Goal: Task Accomplishment & Management: Manage account settings

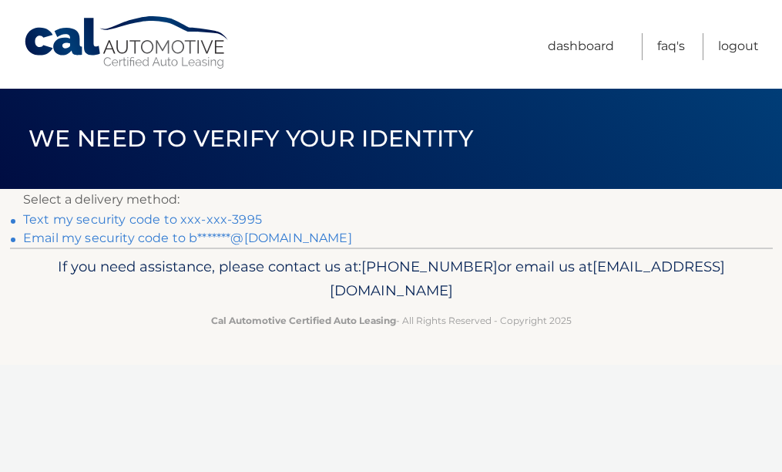
click at [264, 237] on link "Email my security code to b*******@yahoo.com" at bounding box center [187, 237] width 329 height 15
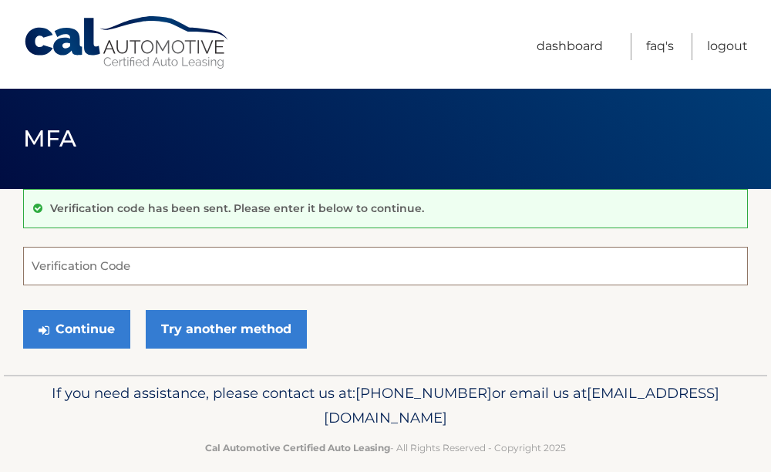
click at [198, 271] on input "Verification Code" at bounding box center [385, 266] width 725 height 39
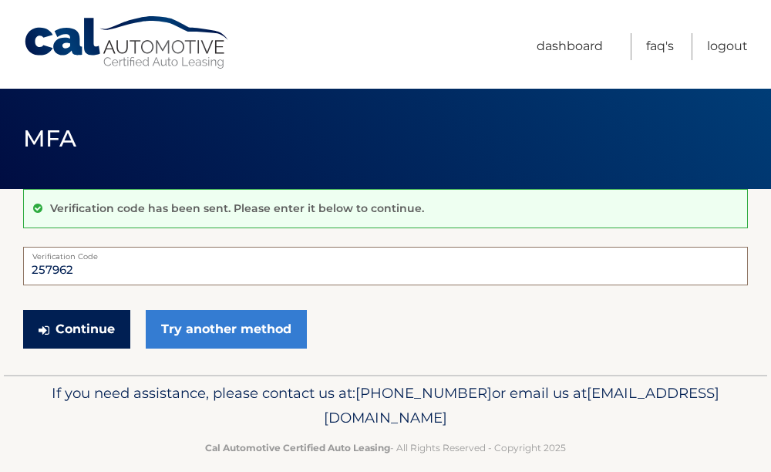
type input "257962"
click at [66, 322] on button "Continue" at bounding box center [76, 329] width 107 height 39
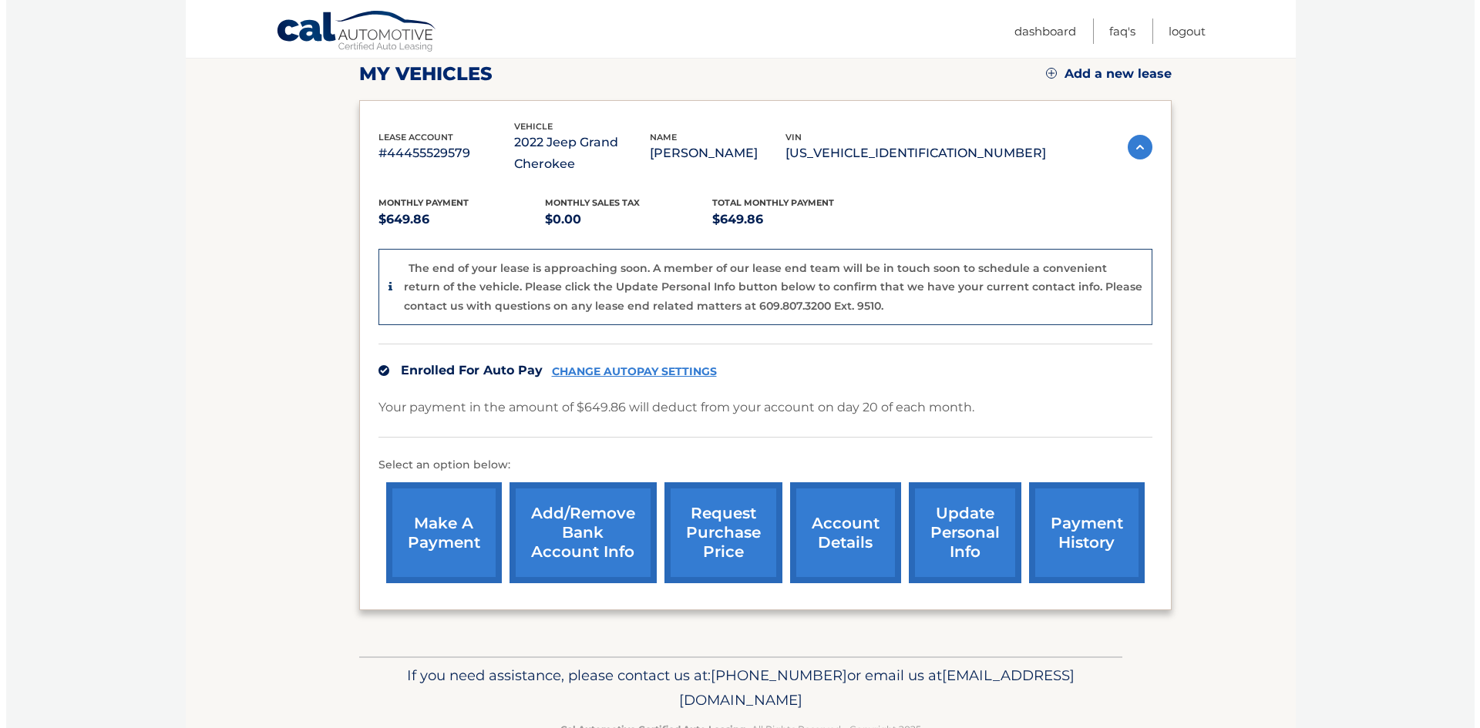
scroll to position [231, 0]
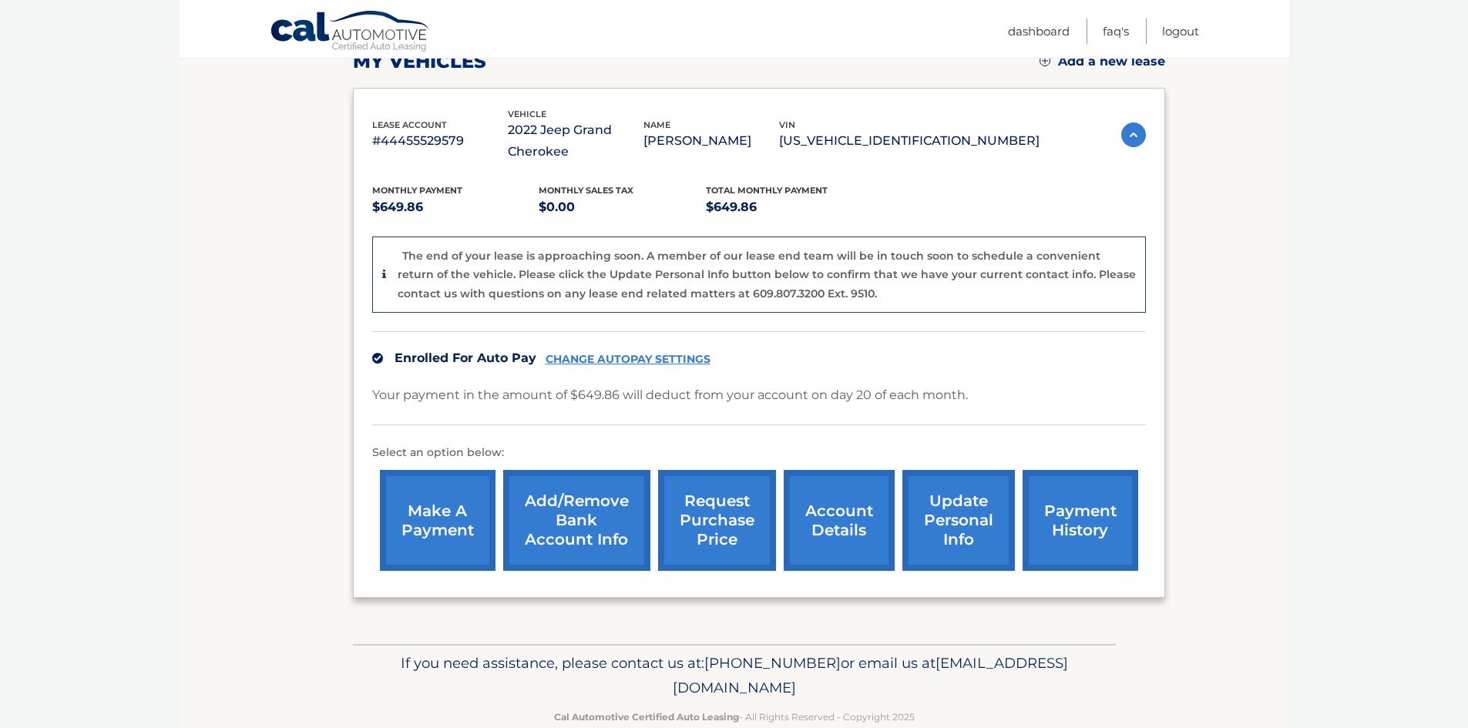
click at [734, 471] on link "request purchase price" at bounding box center [717, 520] width 118 height 101
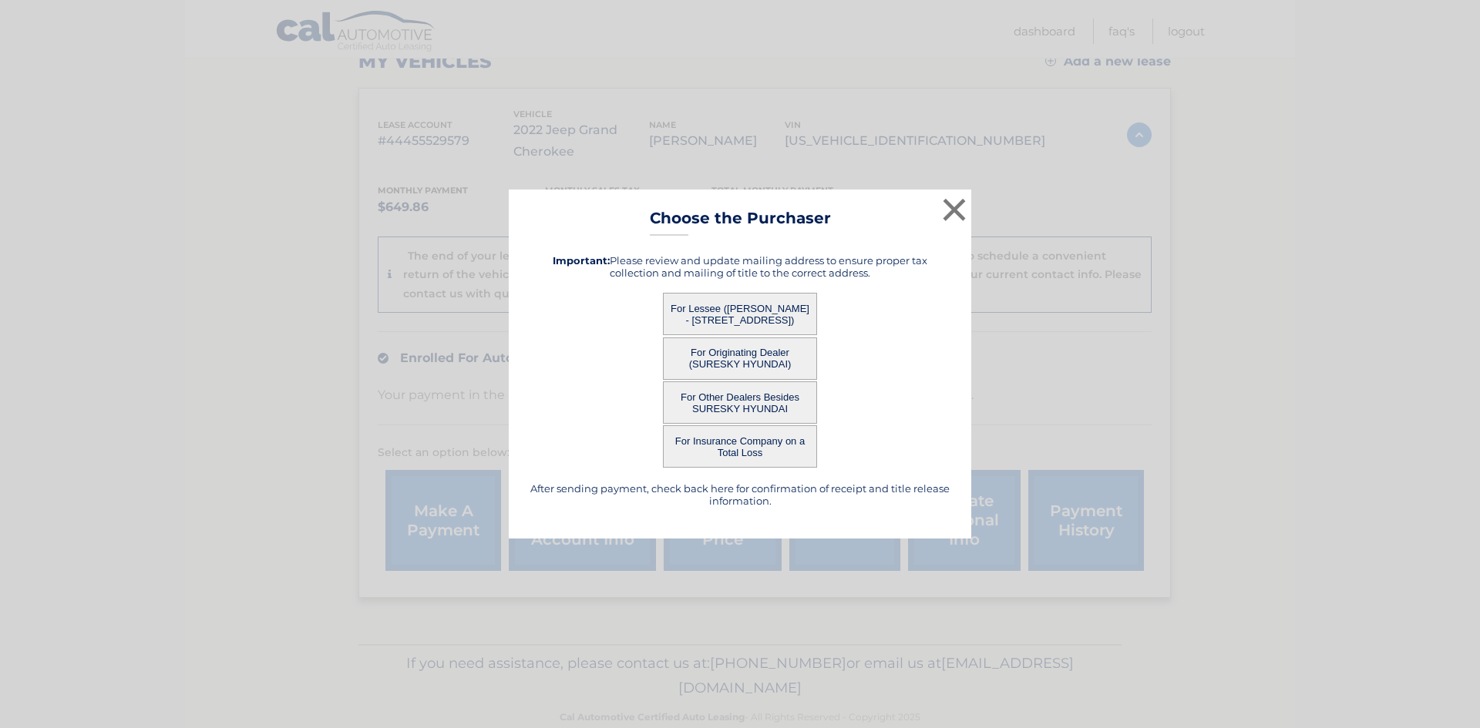
click at [742, 315] on button "For Lessee (BERNICE HORNBLASS - 156 MAPLE ST, , ENGLEWOOD, NJ 07631)" at bounding box center [740, 314] width 154 height 42
click at [701, 309] on button "For Lessee (BERNICE HORNBLASS - 156 MAPLE ST, , ENGLEWOOD, NJ 07631)" at bounding box center [740, 314] width 154 height 42
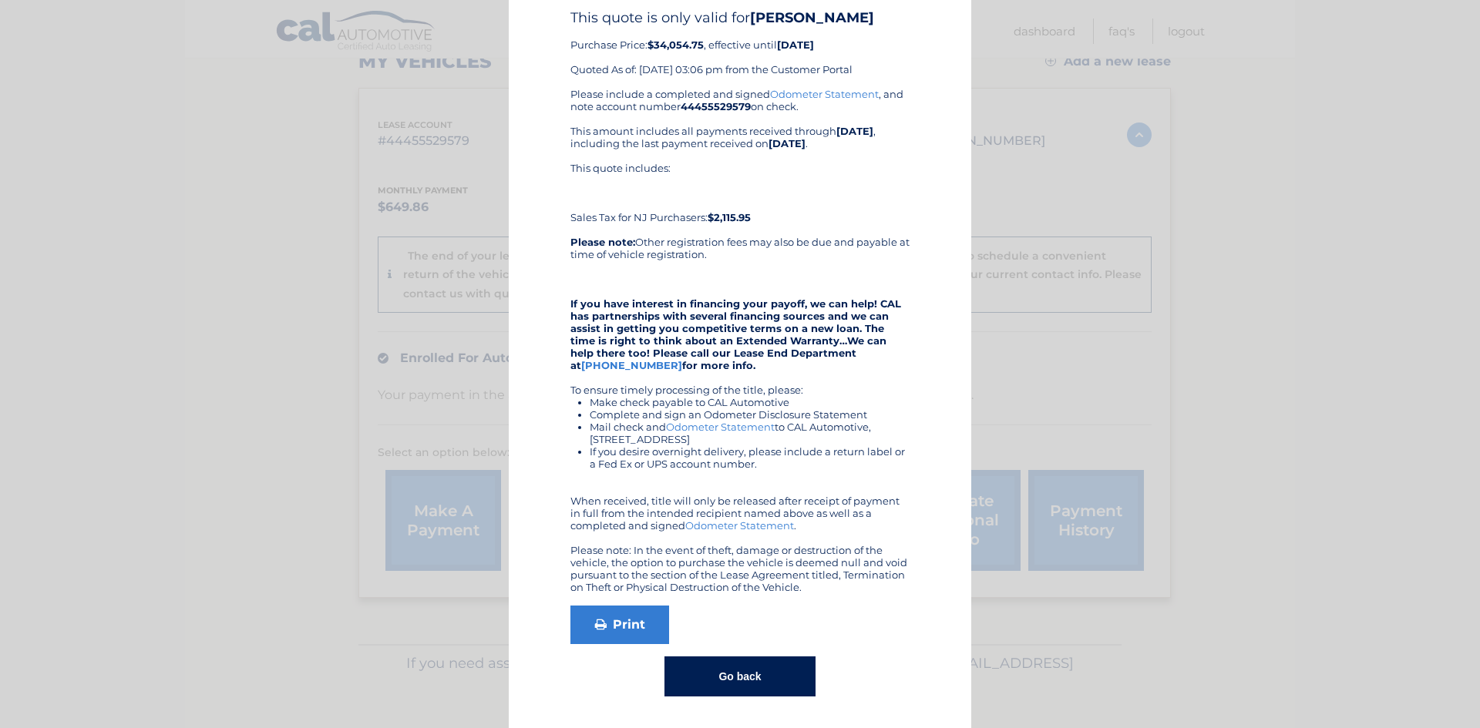
scroll to position [85, 0]
click at [623, 471] on link "Print" at bounding box center [619, 625] width 99 height 39
click at [770, 471] on button "Go back" at bounding box center [739, 677] width 150 height 40
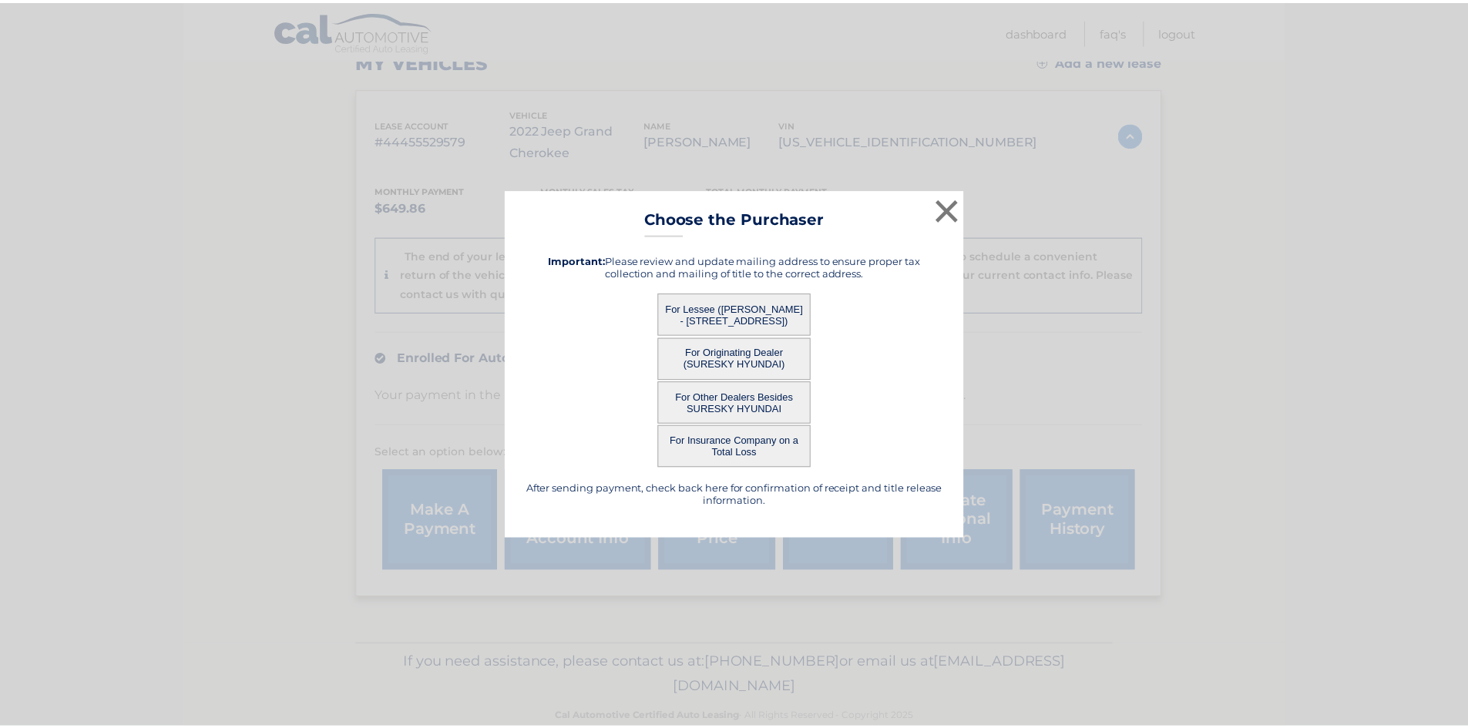
scroll to position [0, 0]
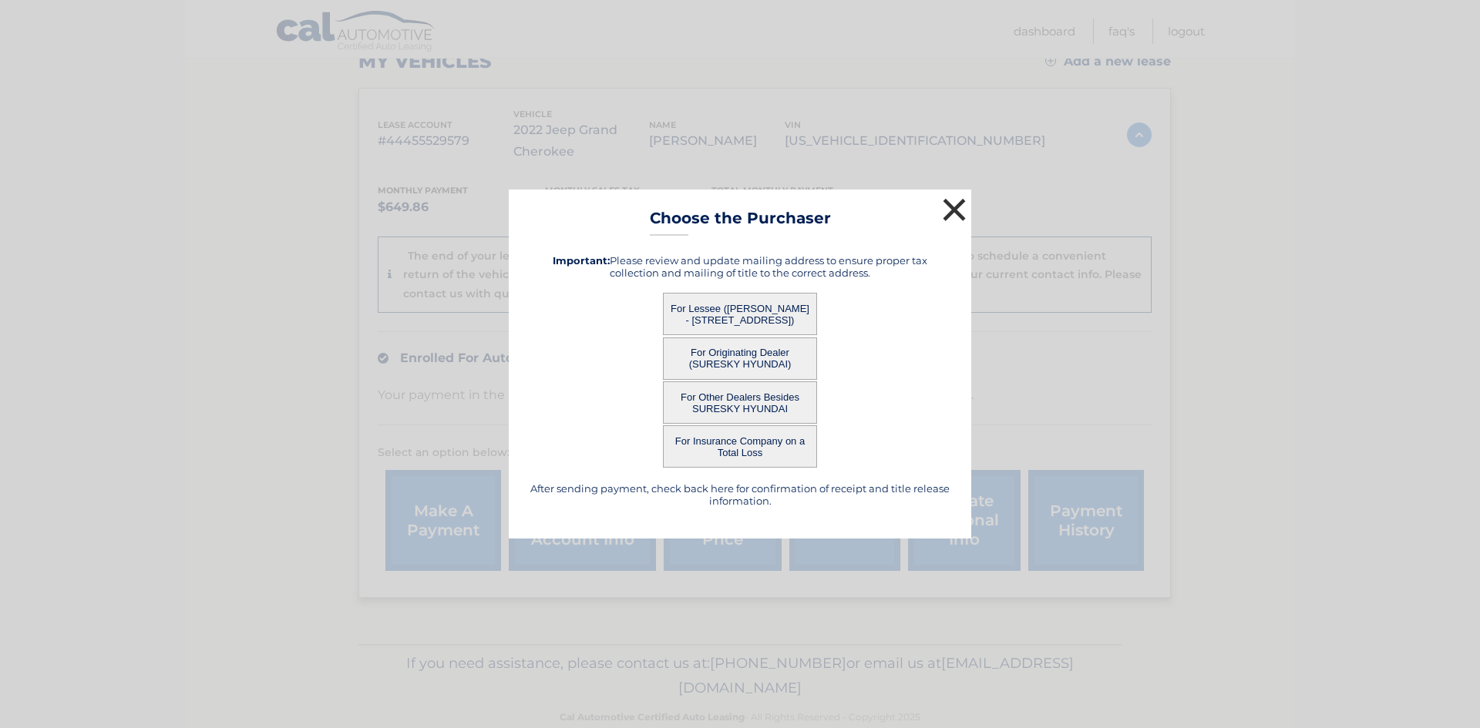
click at [770, 201] on button "×" at bounding box center [954, 209] width 31 height 31
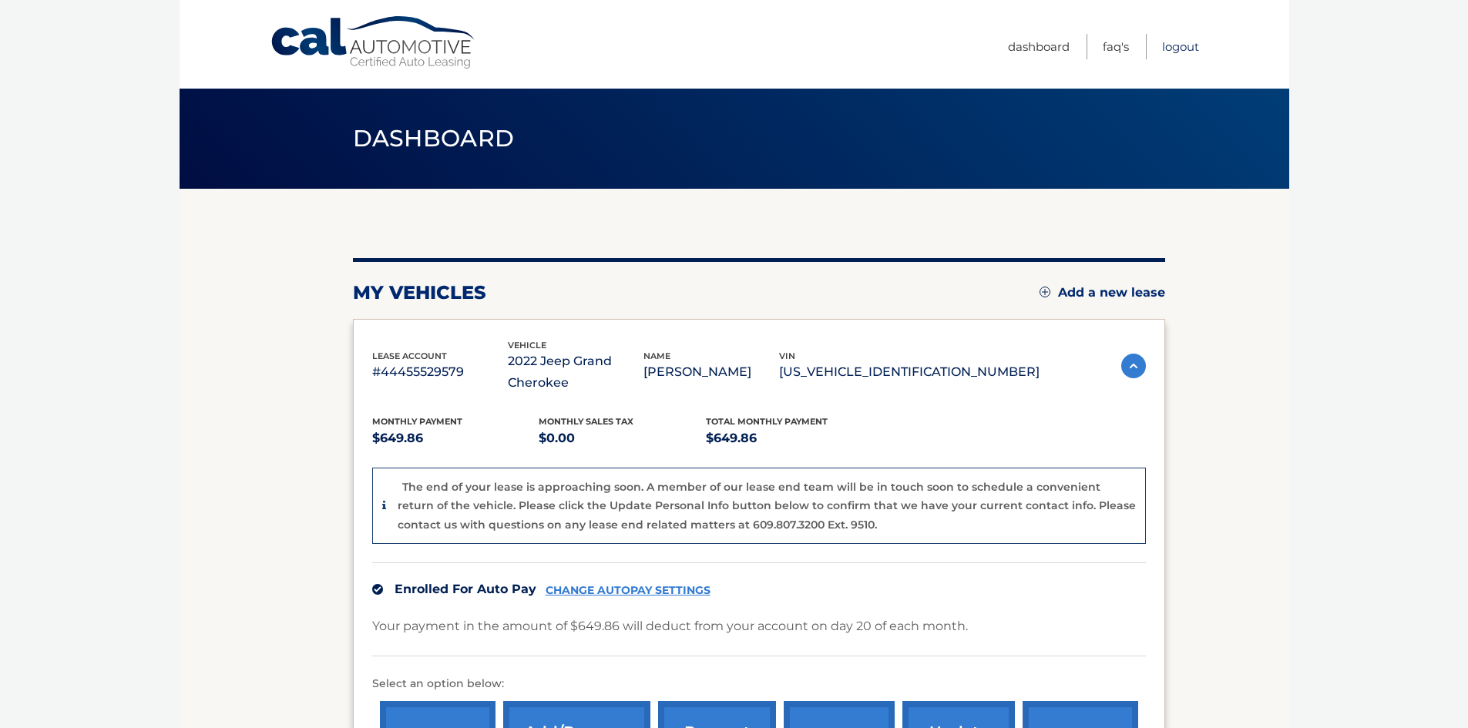
click at [770, 43] on link "Logout" at bounding box center [1180, 46] width 37 height 25
